Goal: Transaction & Acquisition: Purchase product/service

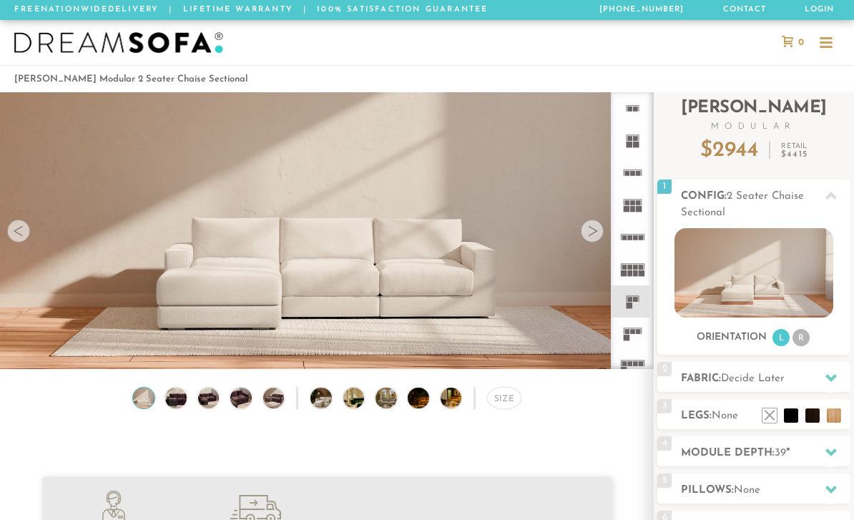
click at [596, 235] on div at bounding box center [592, 230] width 23 height 23
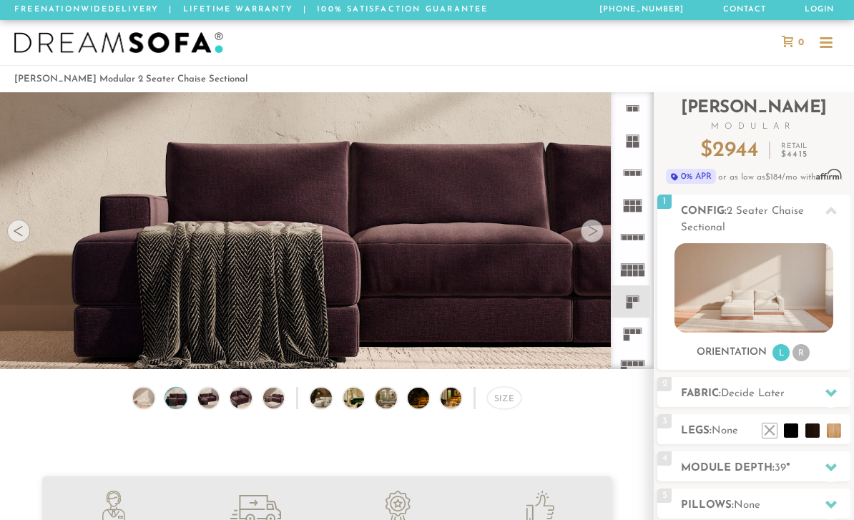
click at [584, 236] on div at bounding box center [592, 230] width 23 height 23
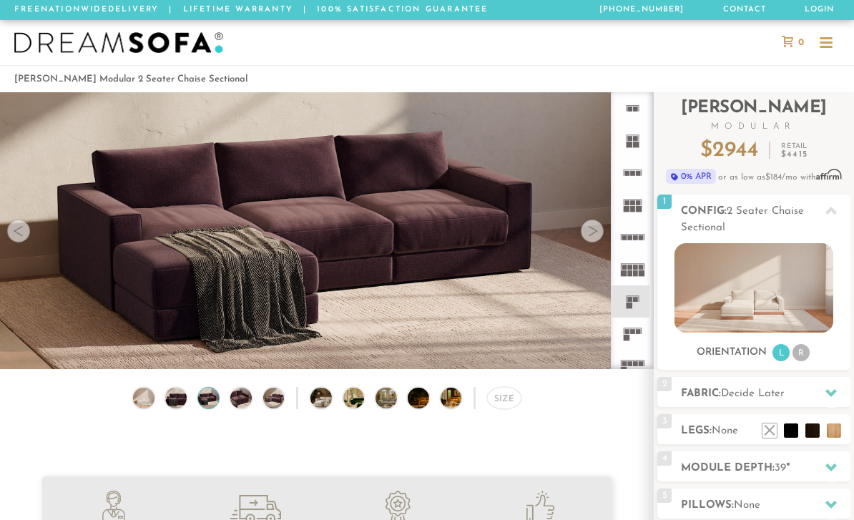
click at [602, 225] on div at bounding box center [592, 230] width 23 height 23
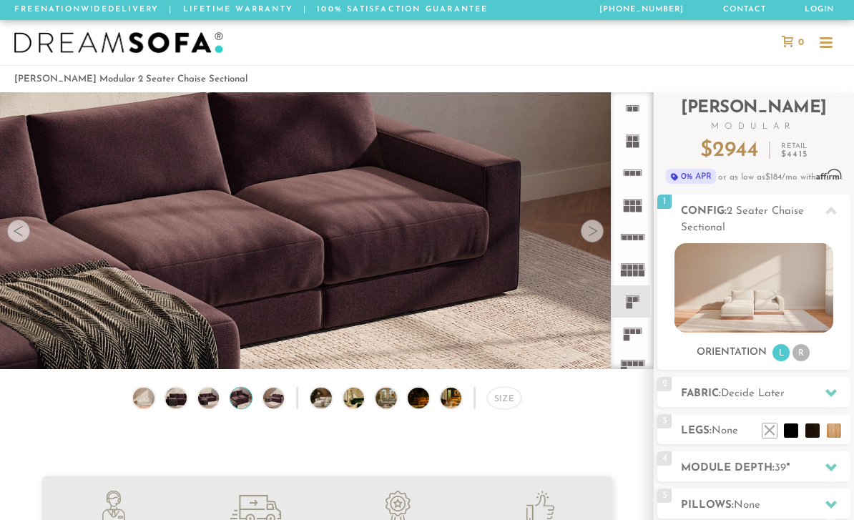
click at [606, 221] on video at bounding box center [326, 203] width 653 height 327
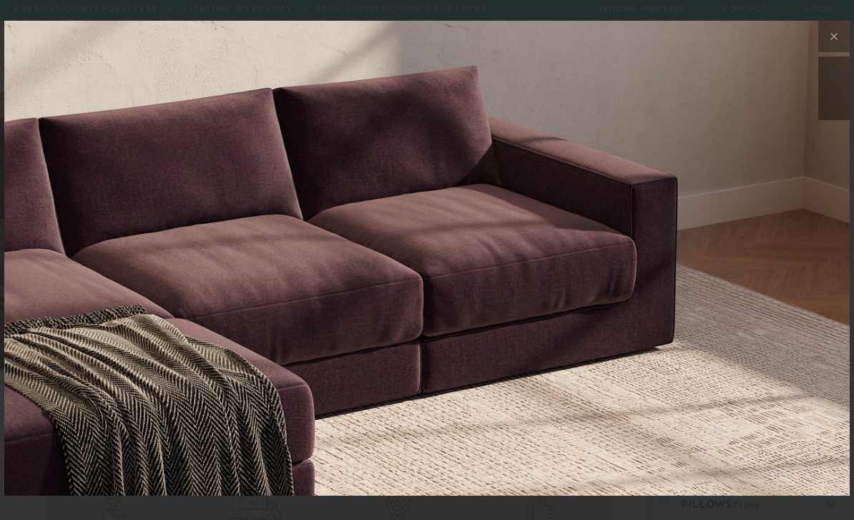
click at [831, 50] on button at bounding box center [833, 36] width 31 height 31
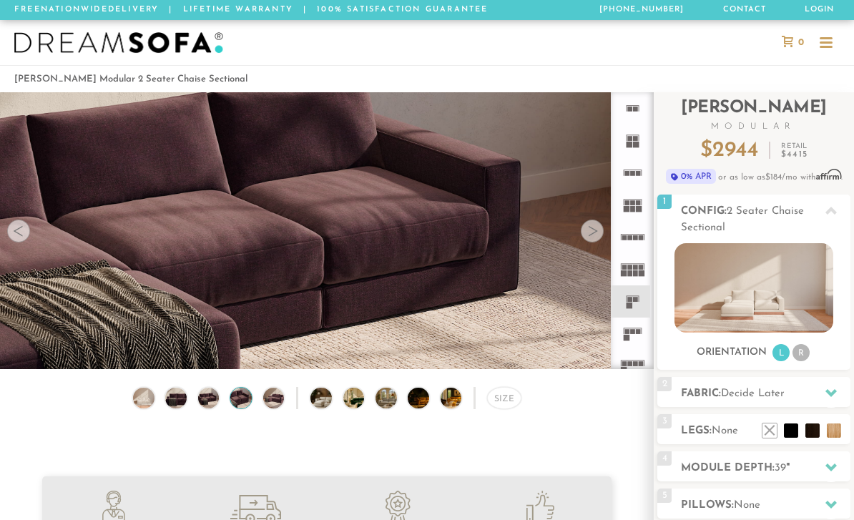
click at [593, 229] on div at bounding box center [592, 230] width 23 height 23
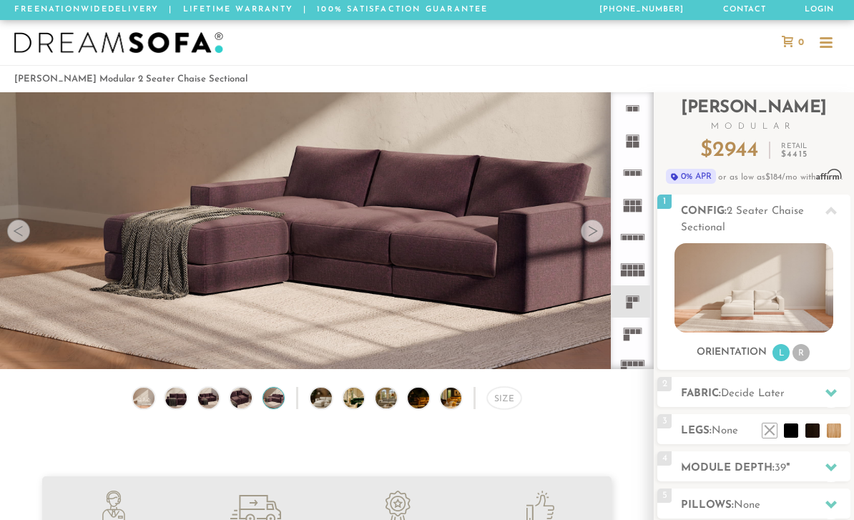
click at [599, 227] on div at bounding box center [592, 230] width 23 height 23
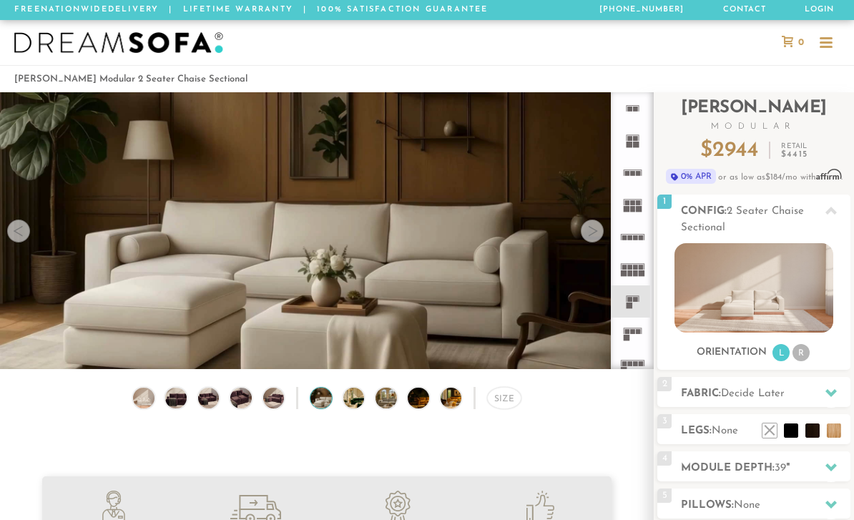
click at [598, 231] on div at bounding box center [592, 230] width 23 height 23
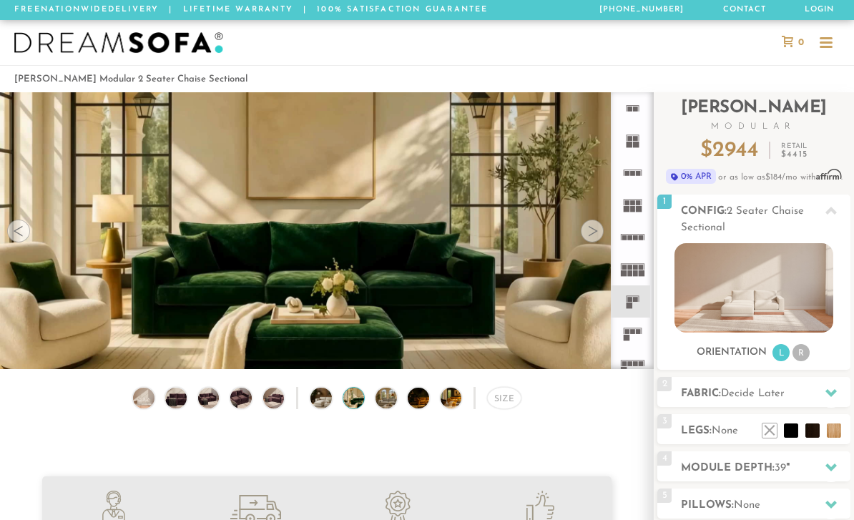
click at [591, 232] on div at bounding box center [592, 230] width 23 height 23
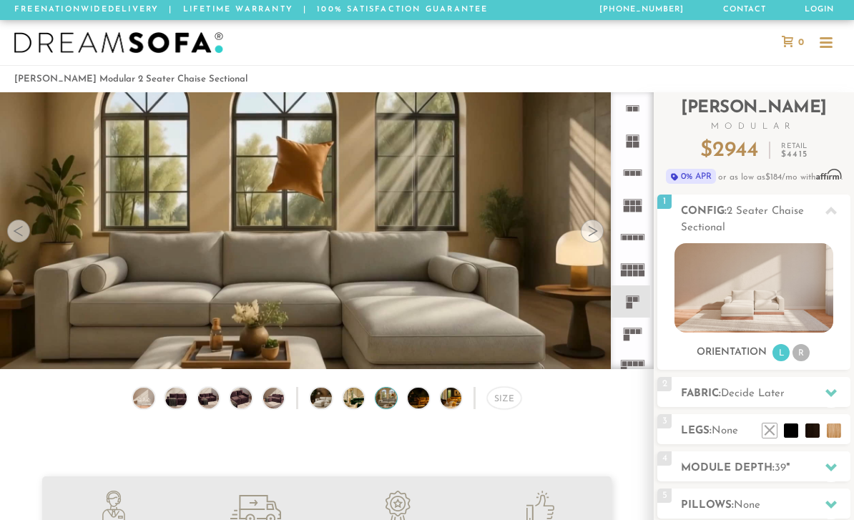
click at [592, 228] on div at bounding box center [592, 230] width 23 height 23
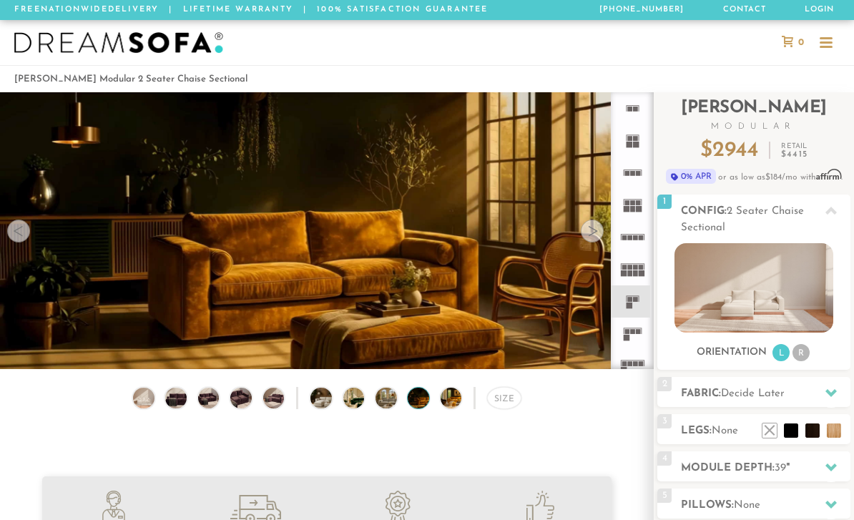
click at [597, 227] on div at bounding box center [592, 230] width 23 height 23
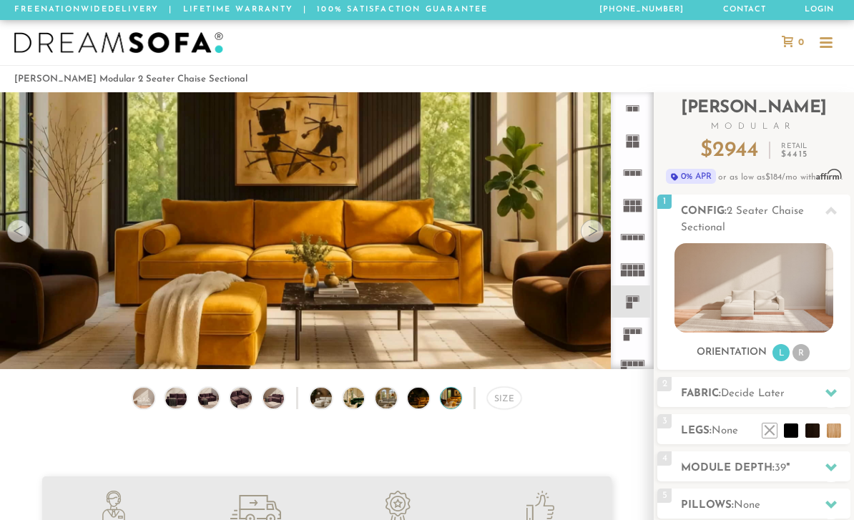
click at [592, 224] on div at bounding box center [592, 230] width 23 height 23
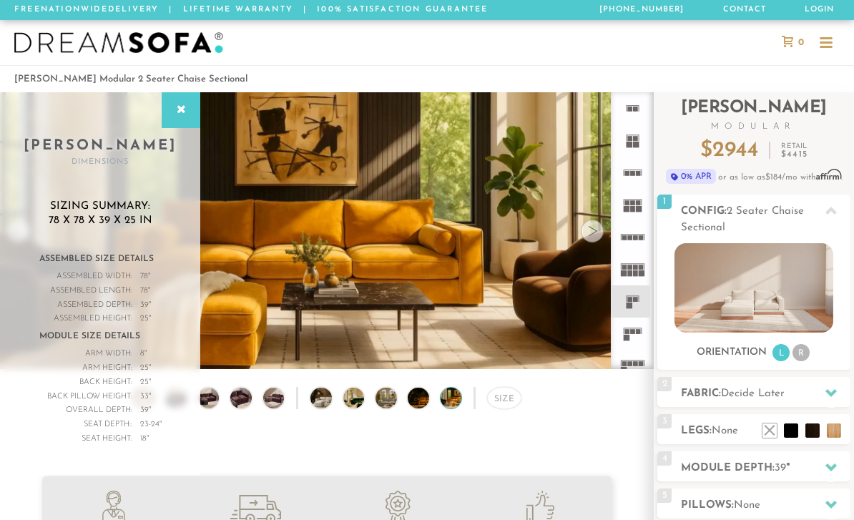
click at [593, 220] on div at bounding box center [592, 230] width 23 height 23
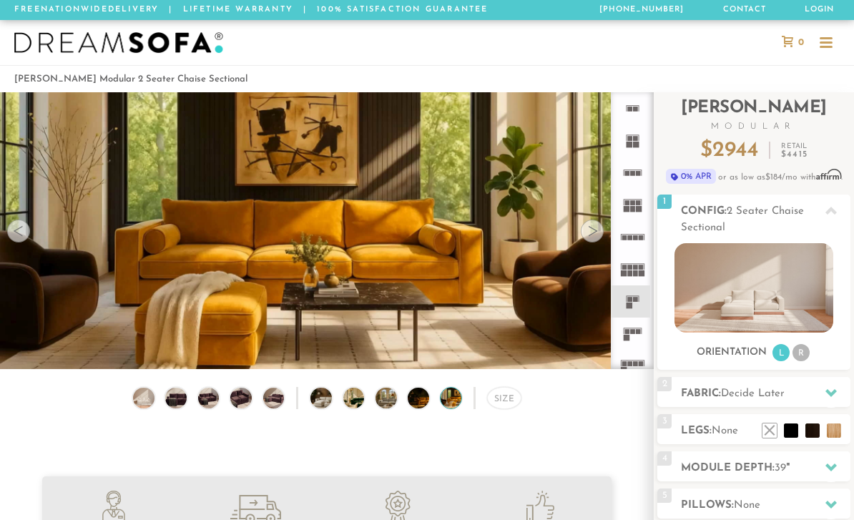
click at [585, 236] on div at bounding box center [592, 230] width 23 height 23
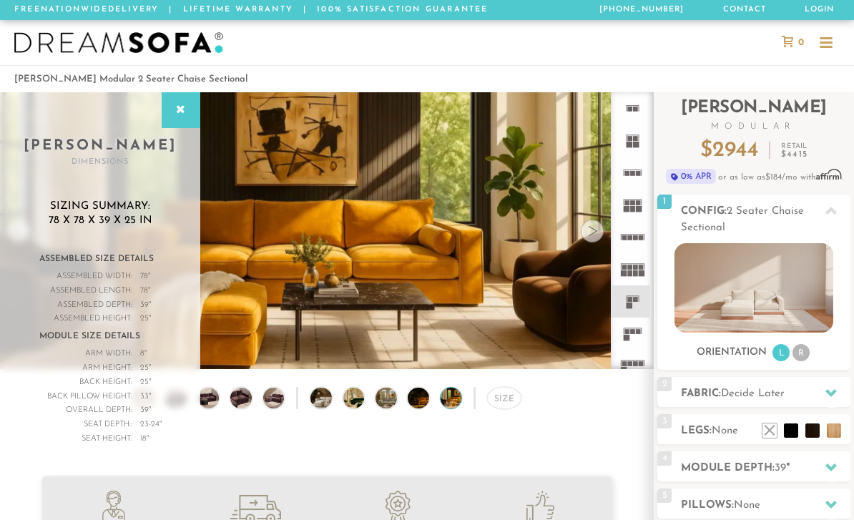
click at [191, 115] on div at bounding box center [181, 110] width 39 height 36
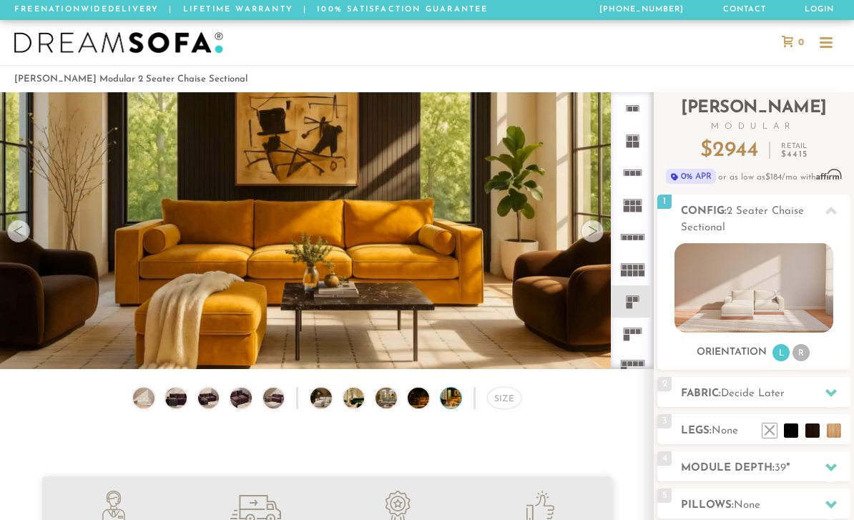
click at [594, 232] on div at bounding box center [592, 230] width 23 height 23
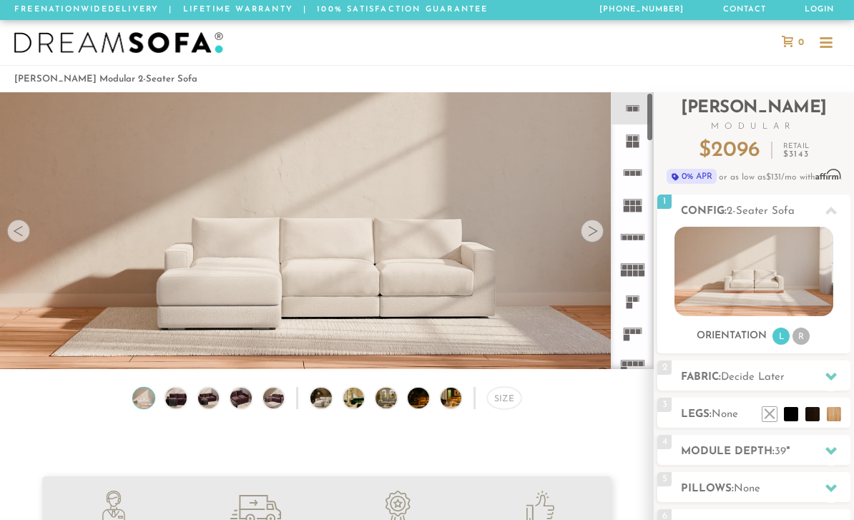
click at [633, 109] on rect at bounding box center [634, 109] width 5 height 5
click at [29, 231] on div at bounding box center [18, 230] width 23 height 23
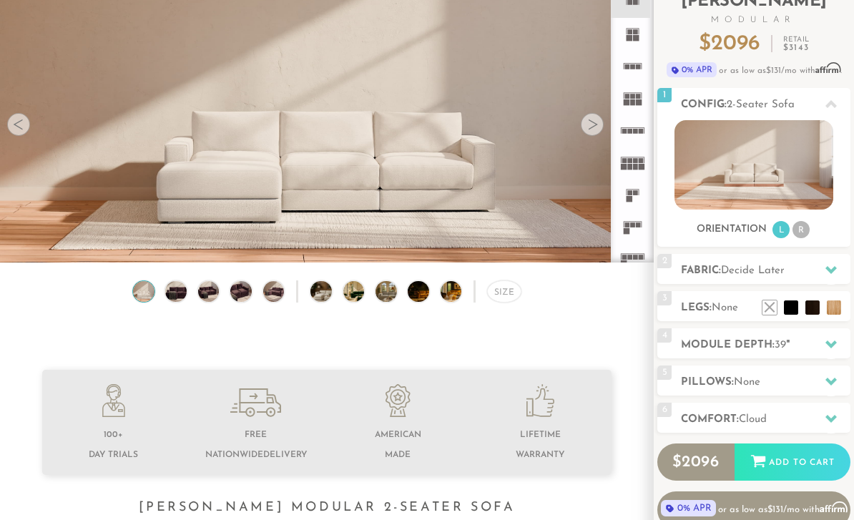
scroll to position [107, 0]
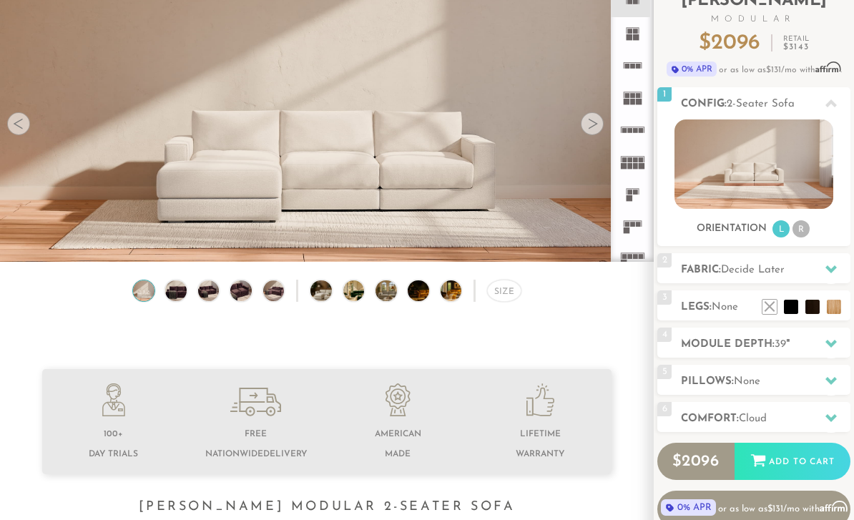
click at [814, 269] on h2 "Fabric: Decide Later" at bounding box center [765, 270] width 169 height 16
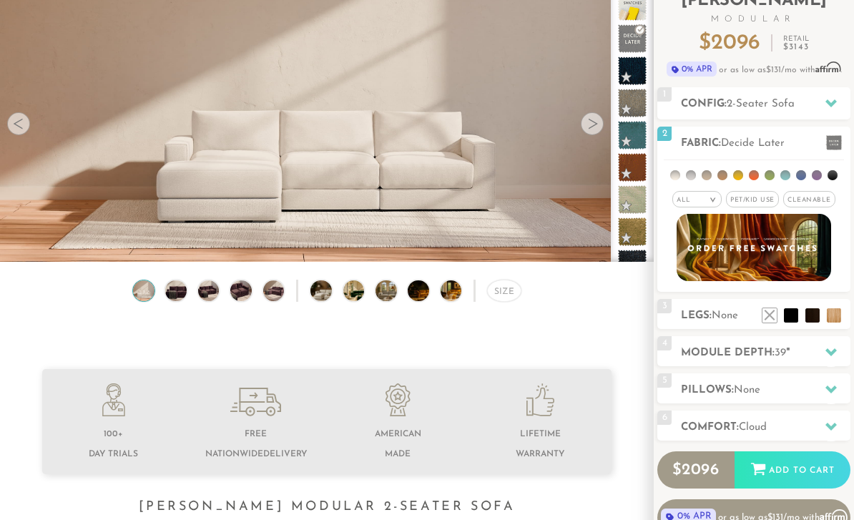
click at [672, 179] on ul at bounding box center [753, 173] width 180 height 26
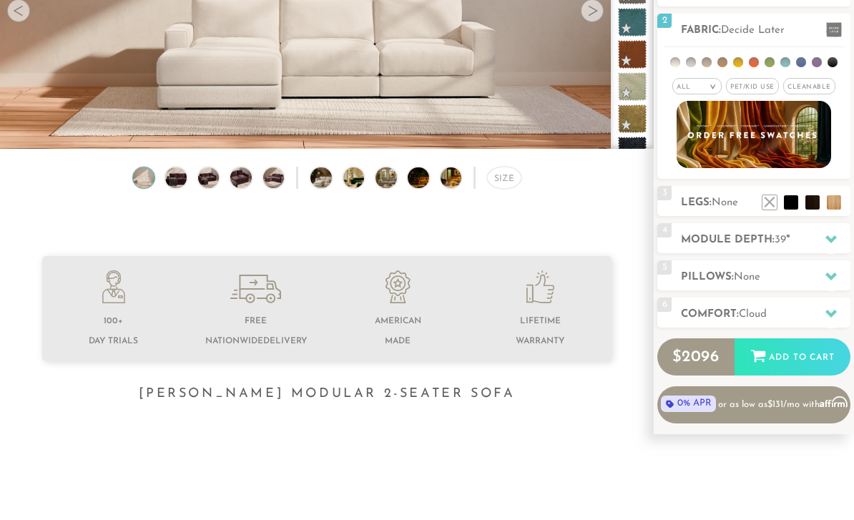
scroll to position [223, 0]
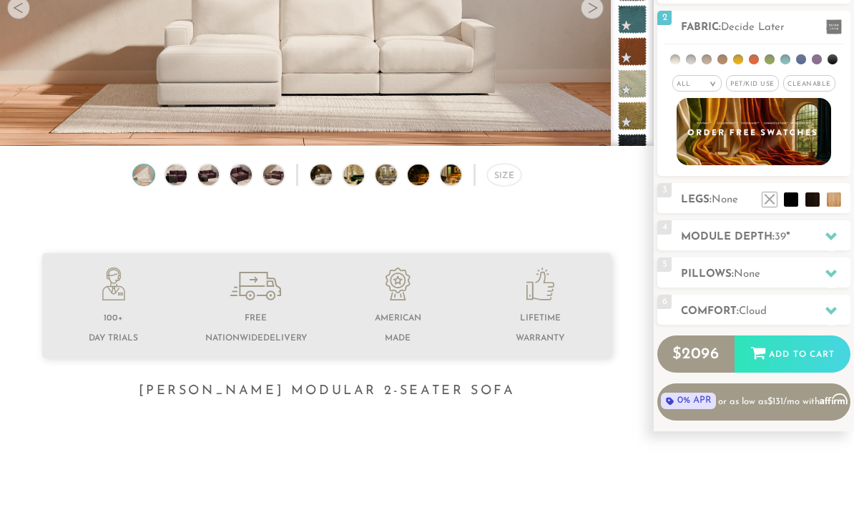
click at [717, 201] on span "None" at bounding box center [724, 199] width 26 height 11
click at [822, 243] on div at bounding box center [831, 236] width 30 height 29
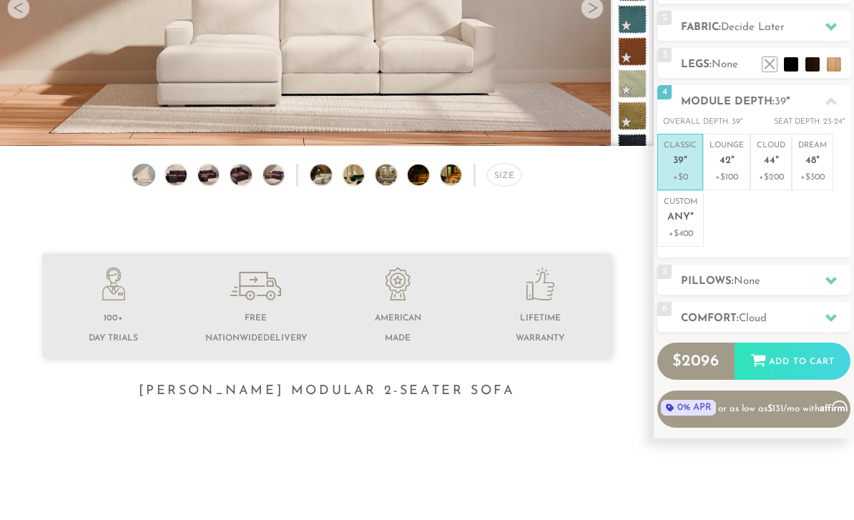
click at [779, 275] on h2 "Pillows: None" at bounding box center [765, 281] width 169 height 16
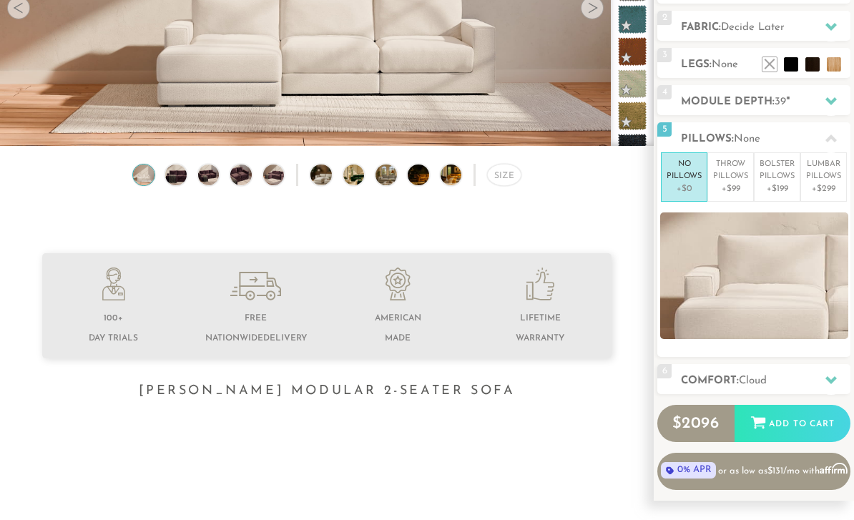
click at [734, 182] on p "+$99" at bounding box center [730, 188] width 35 height 13
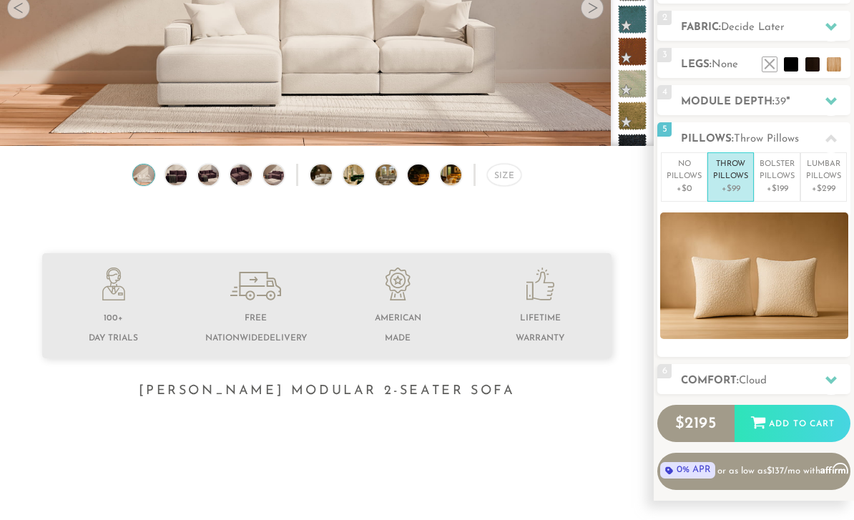
click at [789, 172] on p "Bolster Pillows" at bounding box center [776, 171] width 35 height 24
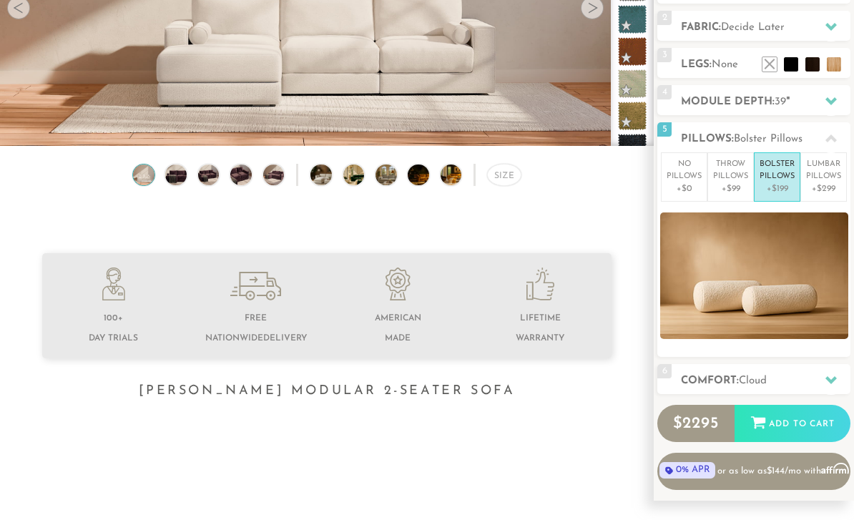
click at [736, 187] on p "+$99" at bounding box center [730, 188] width 35 height 13
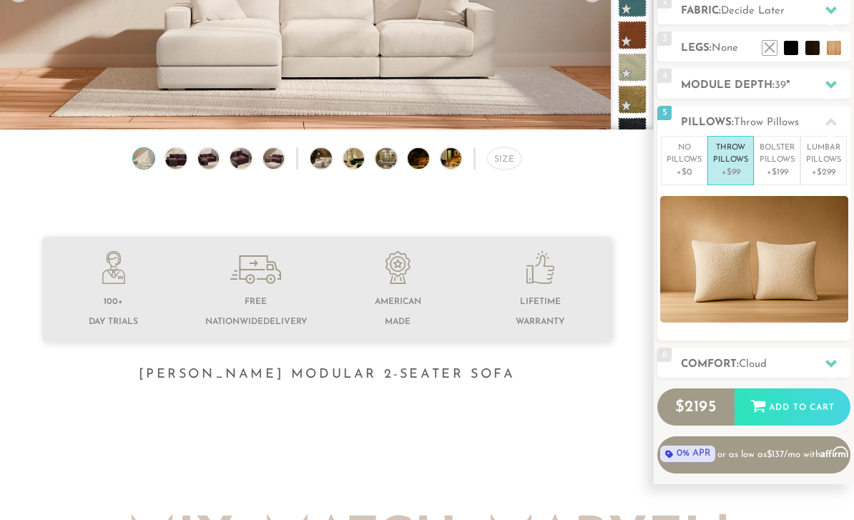
click at [773, 154] on p "Bolster Pillows" at bounding box center [776, 155] width 35 height 24
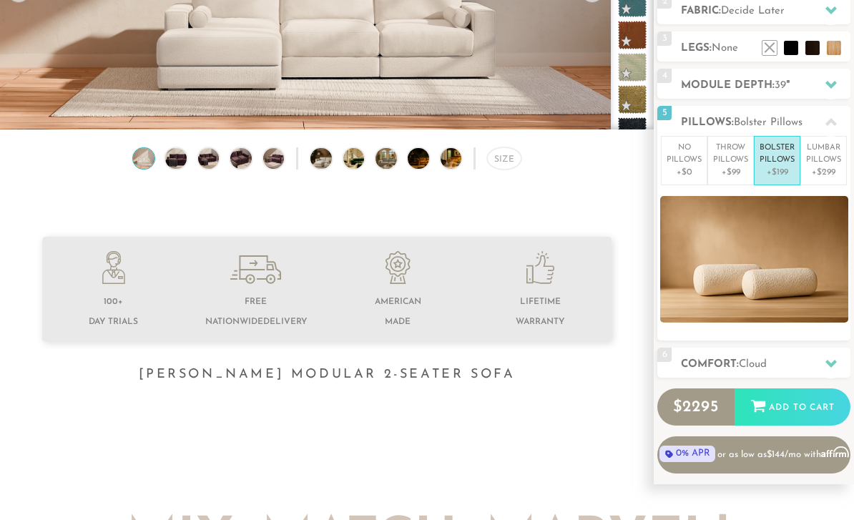
click at [823, 148] on p "Lumbar Pillows" at bounding box center [823, 154] width 35 height 24
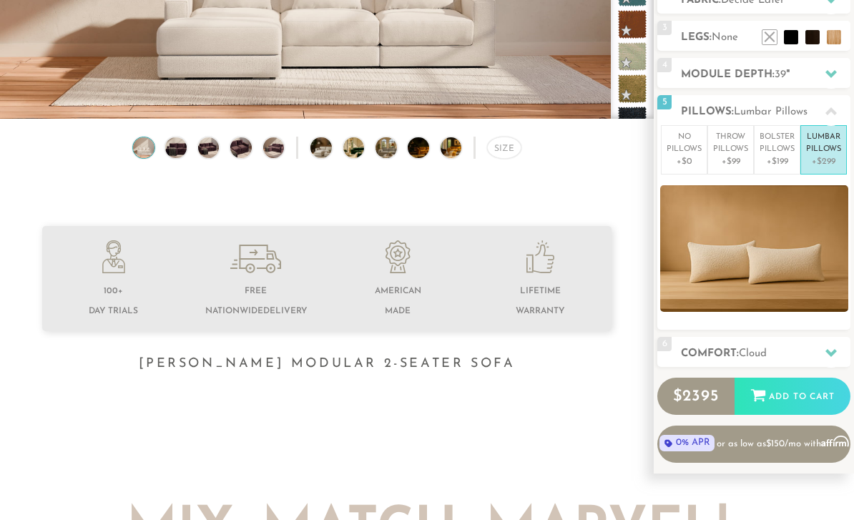
scroll to position [250, 0]
click at [685, 172] on li "No Pillows +$0" at bounding box center [684, 149] width 46 height 49
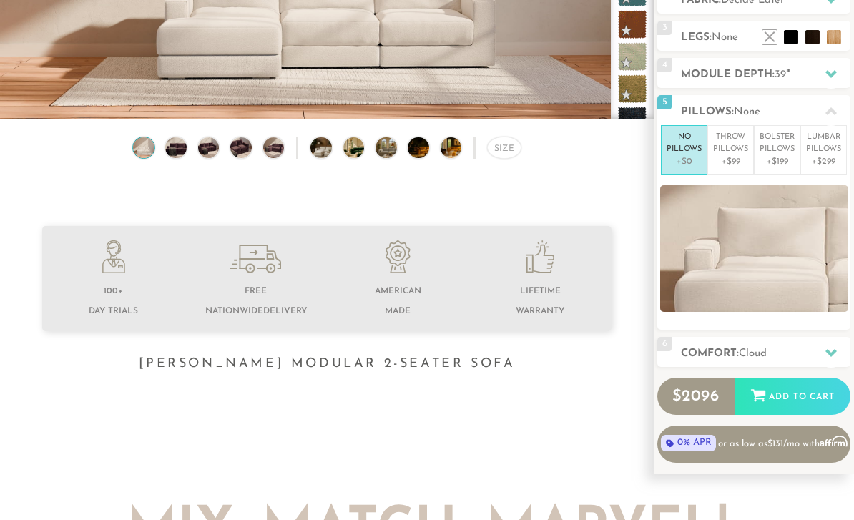
click at [811, 113] on h2 "Pillows: None" at bounding box center [765, 112] width 169 height 16
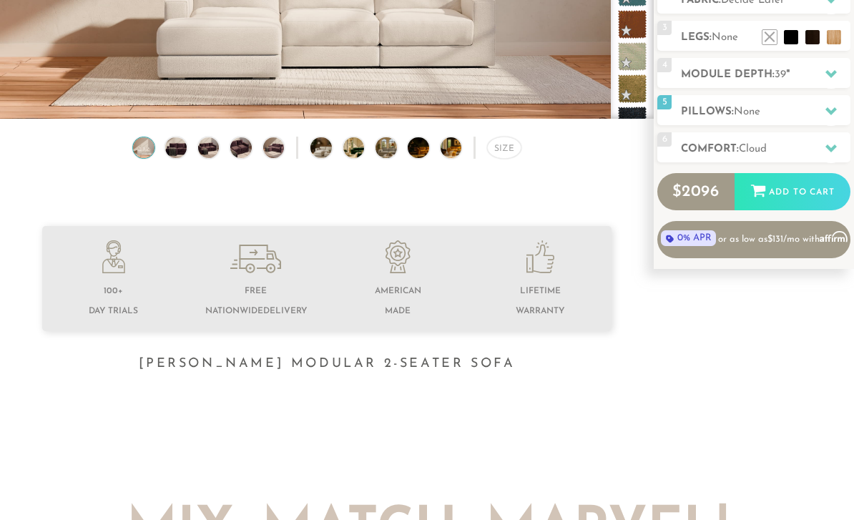
click at [775, 147] on h2 "Comfort: the Cloud" at bounding box center [765, 149] width 169 height 16
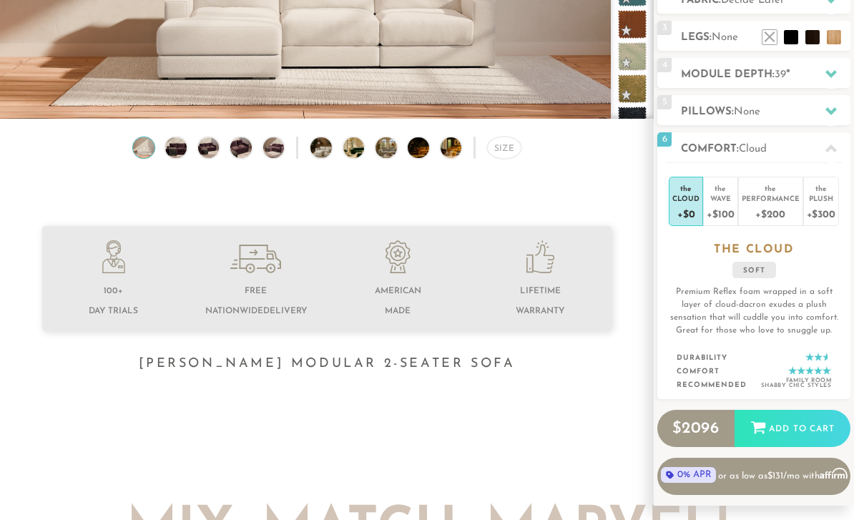
click at [718, 208] on div "+$100" at bounding box center [719, 213] width 27 height 21
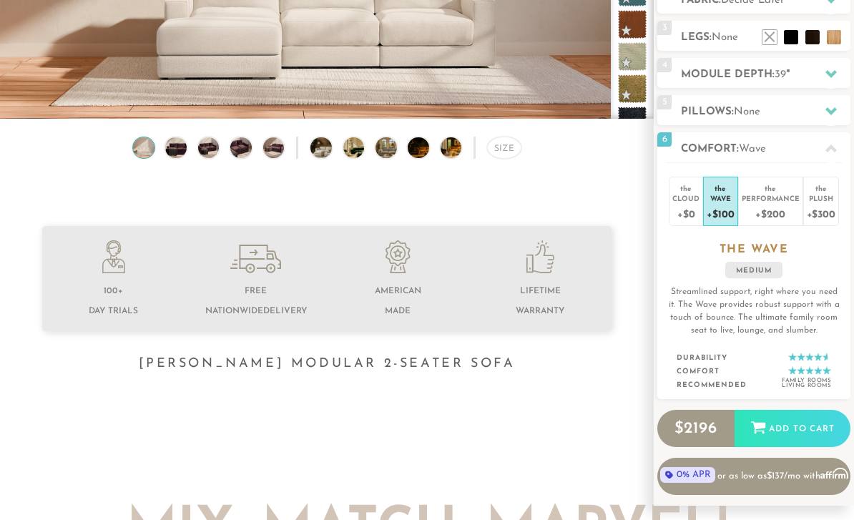
click at [685, 202] on div "Cloud" at bounding box center [685, 198] width 27 height 10
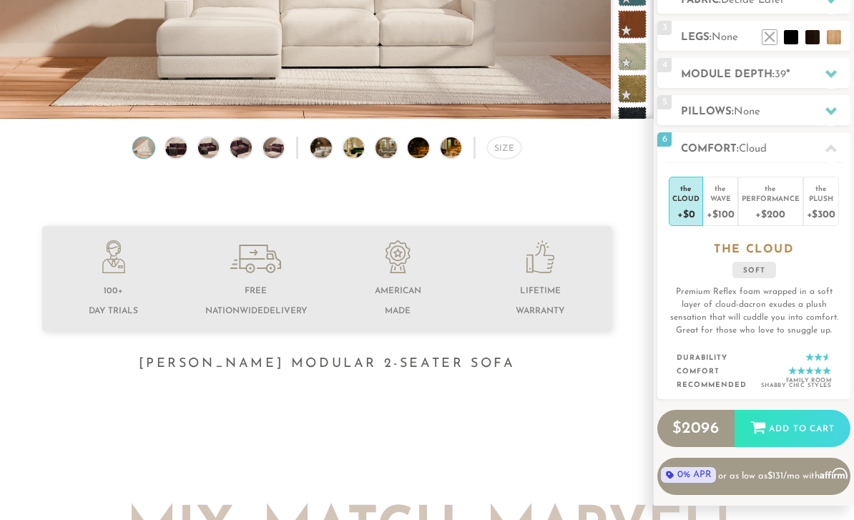
click at [781, 197] on div "Performance" at bounding box center [770, 198] width 58 height 10
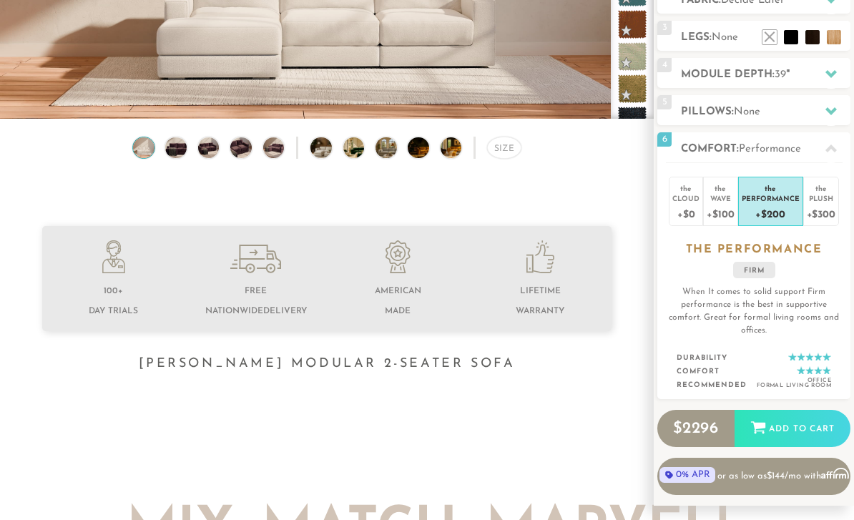
click at [816, 179] on div "the" at bounding box center [820, 186] width 29 height 14
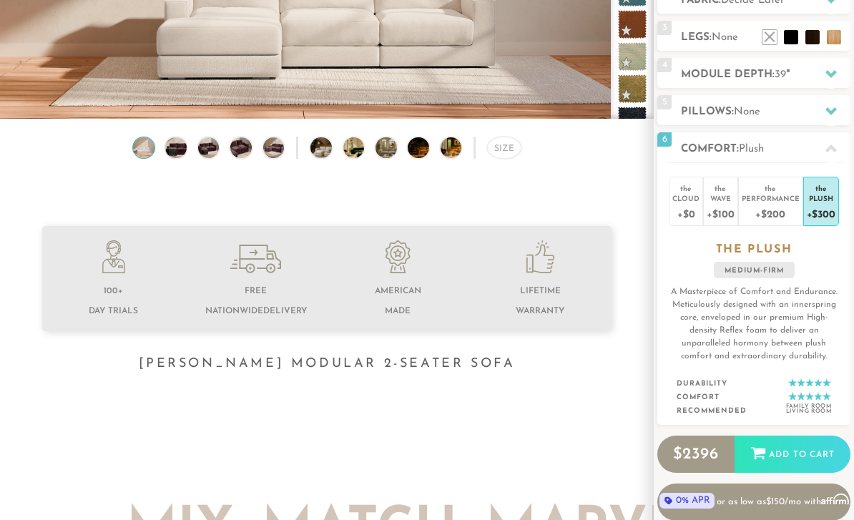
click at [689, 200] on div "Cloud" at bounding box center [685, 198] width 27 height 10
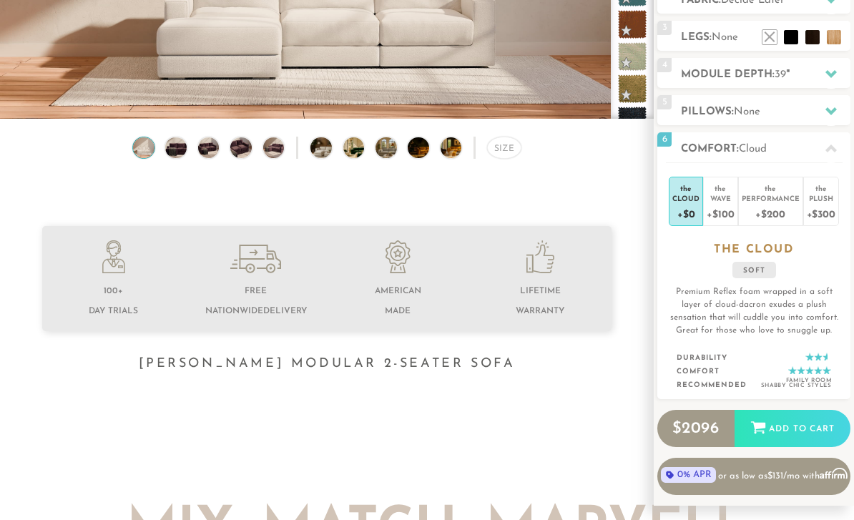
click at [806, 149] on h2 "Comfort: the Cloud" at bounding box center [765, 149] width 169 height 16
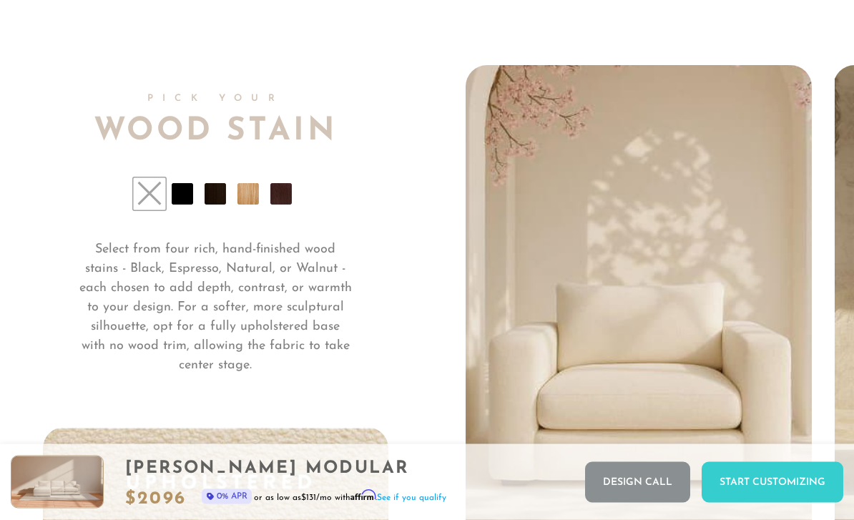
scroll to position [10106, 0]
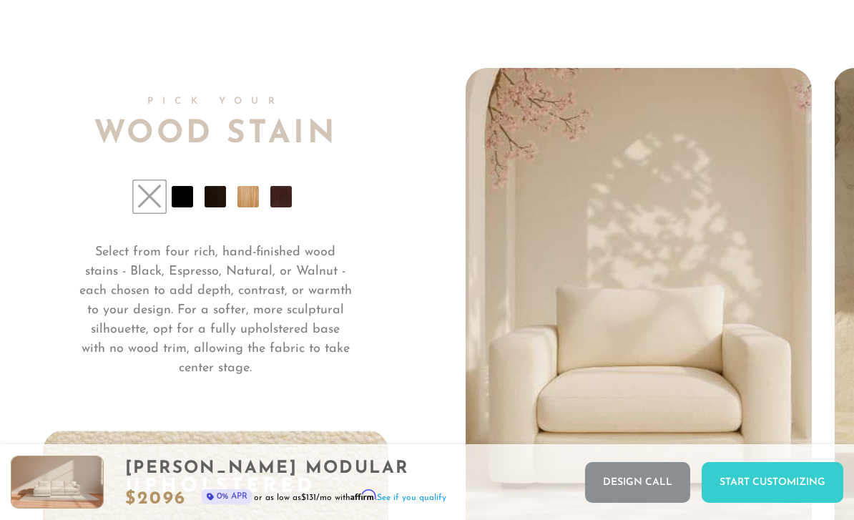
click at [186, 207] on li at bounding box center [182, 196] width 21 height 21
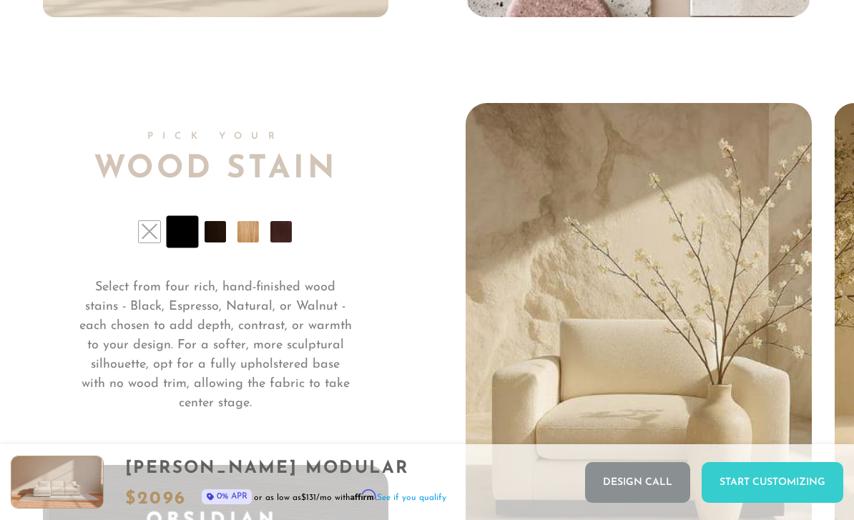
scroll to position [10059, 0]
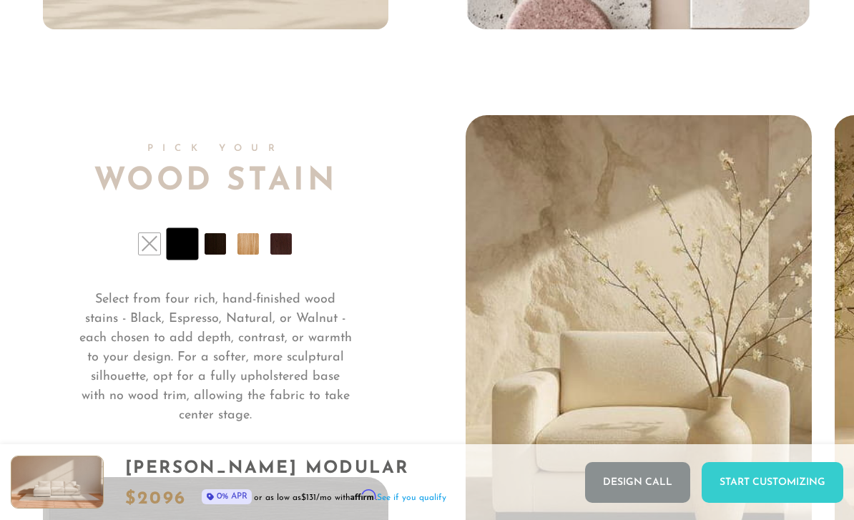
click at [224, 250] on li at bounding box center [214, 243] width 21 height 21
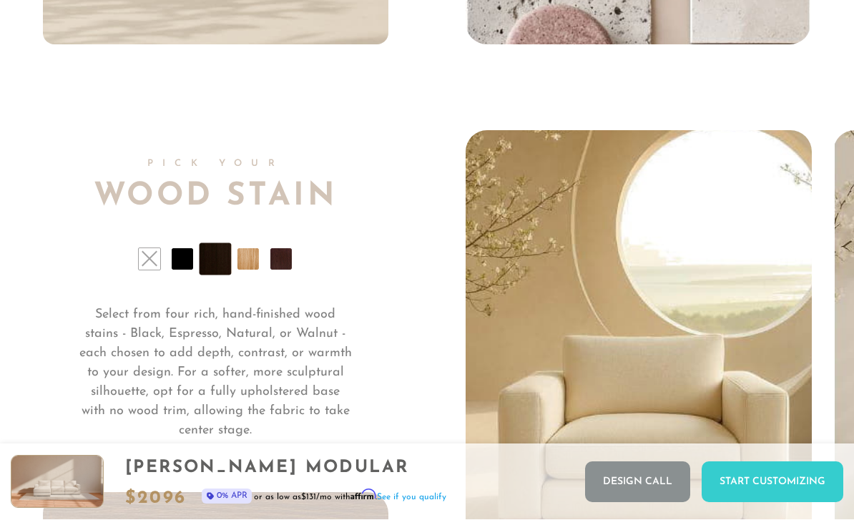
click at [258, 256] on li at bounding box center [247, 259] width 21 height 21
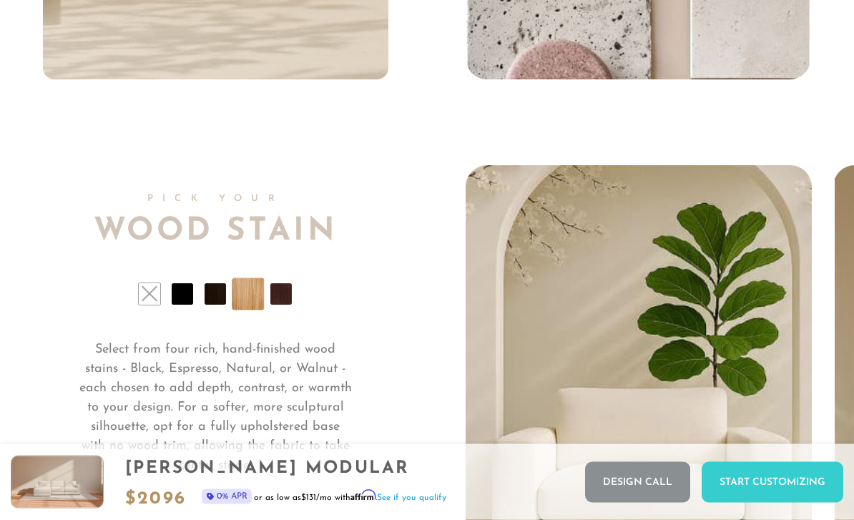
scroll to position [10007, 0]
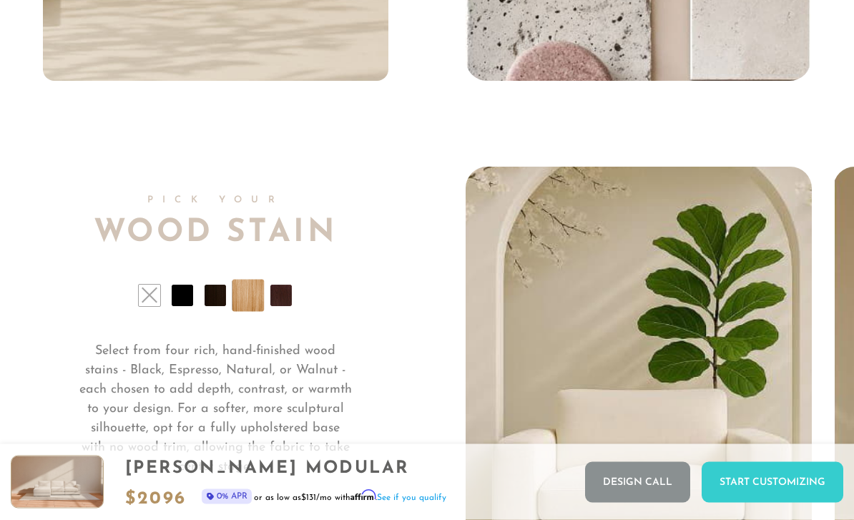
click at [276, 298] on li at bounding box center [280, 295] width 21 height 21
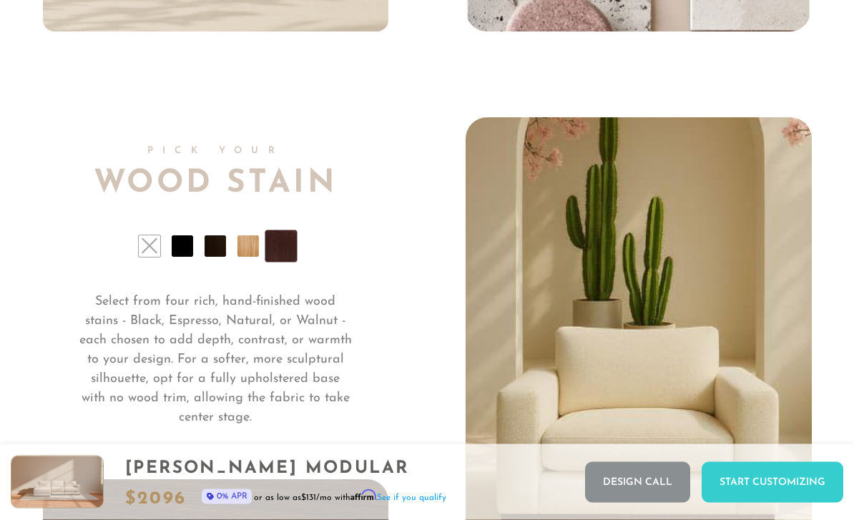
click at [155, 248] on li at bounding box center [149, 246] width 21 height 21
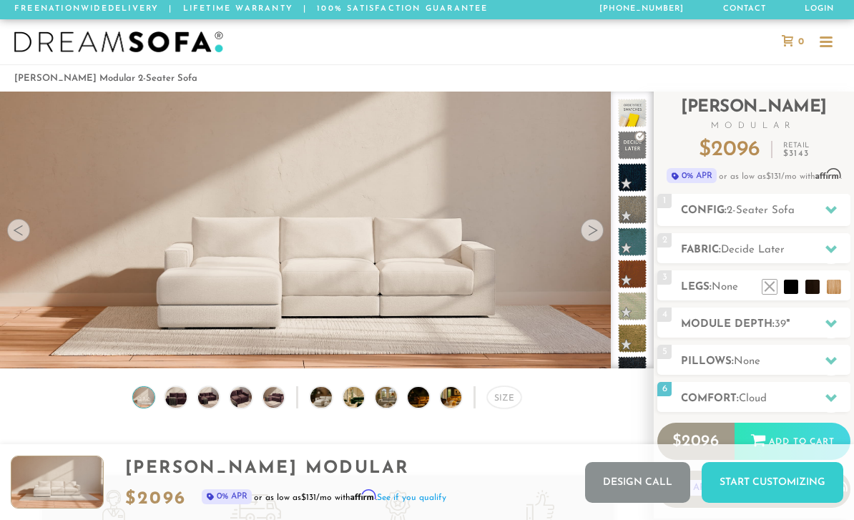
scroll to position [0, 0]
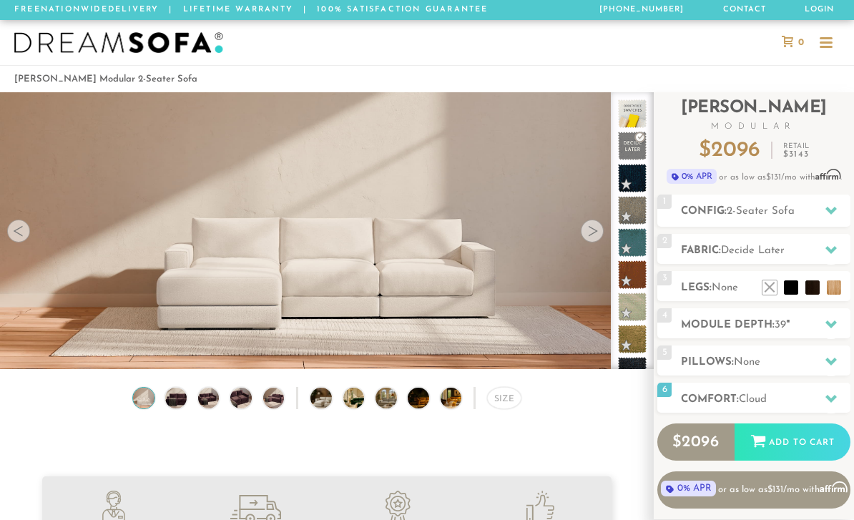
click at [775, 220] on div "1 Config: 2-Seater Sofa R" at bounding box center [753, 210] width 193 height 32
